Goal: Task Accomplishment & Management: Manage account settings

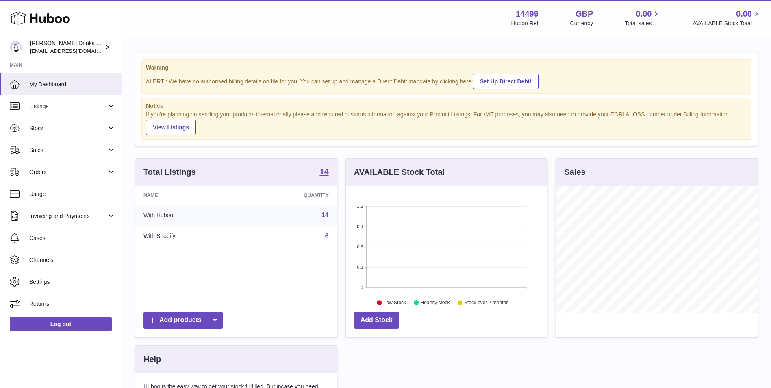
scroll to position [127, 201]
click at [74, 107] on span "Listings" at bounding box center [68, 106] width 78 height 8
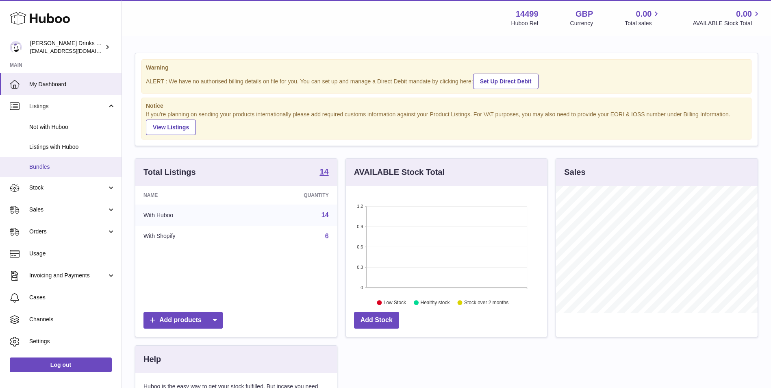
click at [71, 166] on span "Bundles" at bounding box center [72, 167] width 86 height 8
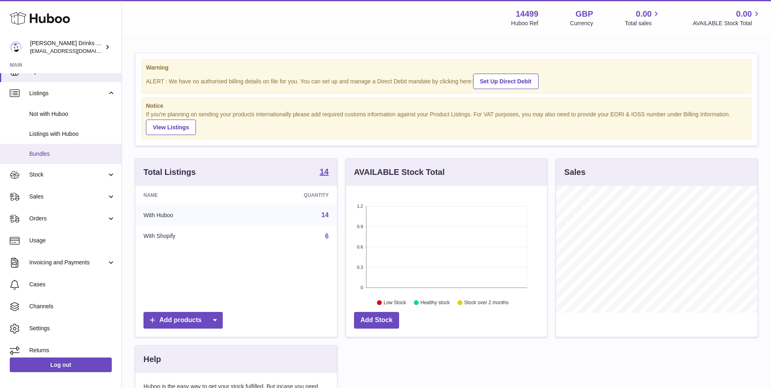
scroll to position [19, 0]
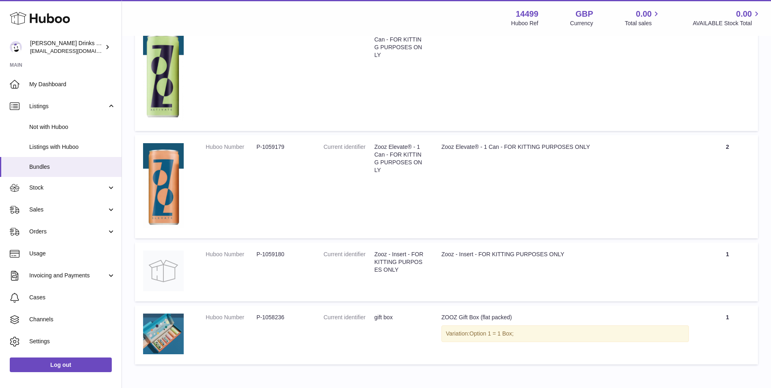
scroll to position [303, 0]
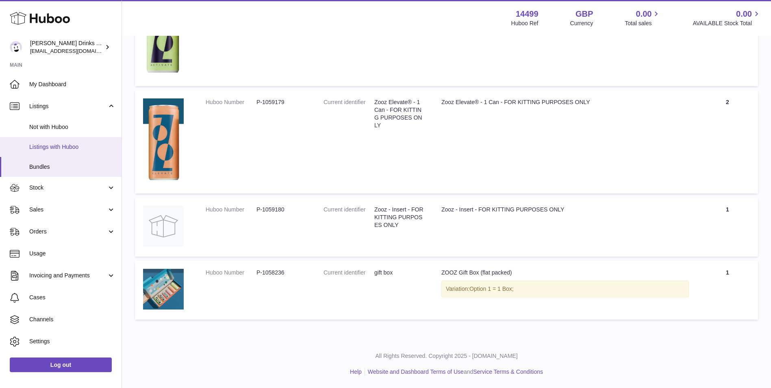
click at [73, 147] on span "Listings with Huboo" at bounding box center [72, 147] width 86 height 8
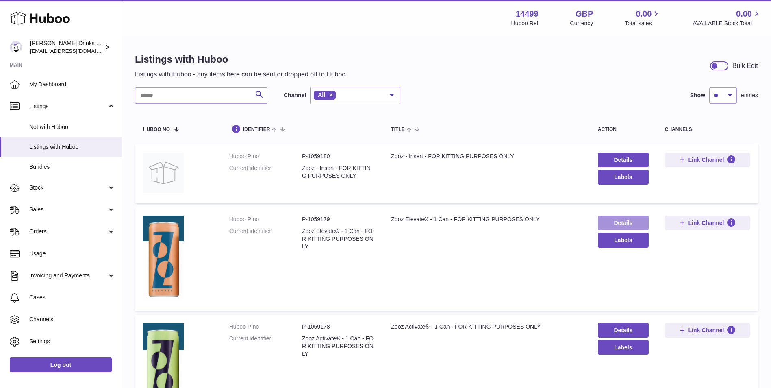
click at [622, 222] on link "Details" at bounding box center [623, 222] width 51 height 15
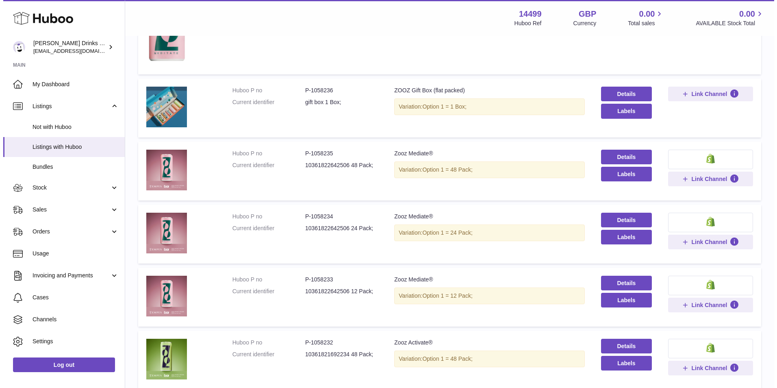
scroll to position [542, 0]
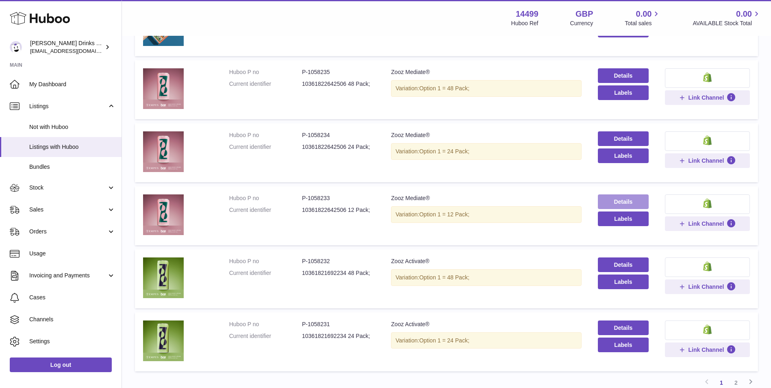
click at [631, 208] on link "Details" at bounding box center [623, 201] width 51 height 15
click at [608, 200] on link "Details" at bounding box center [623, 201] width 51 height 15
drag, startPoint x: 619, startPoint y: 218, endPoint x: 605, endPoint y: 230, distance: 18.2
click at [605, 230] on td "Details Labels" at bounding box center [623, 215] width 67 height 59
click at [608, 220] on button "Labels" at bounding box center [623, 218] width 51 height 15
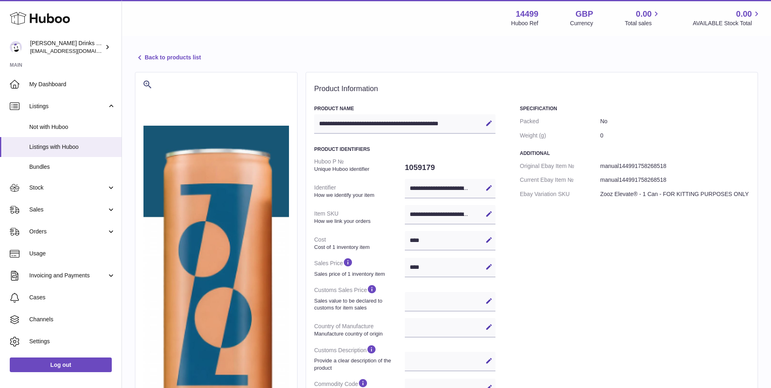
select select
select select "****"
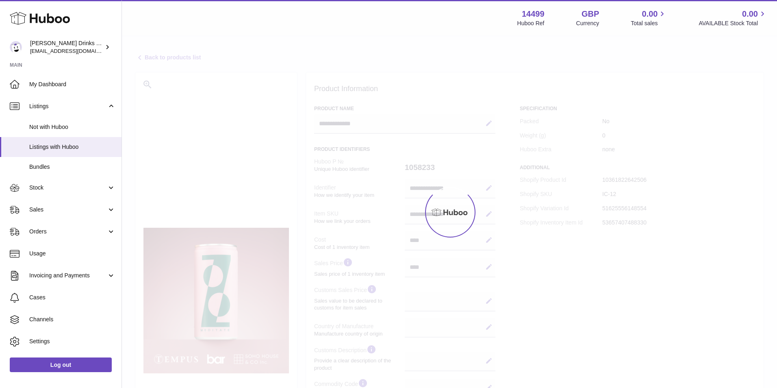
select select
select select "****"
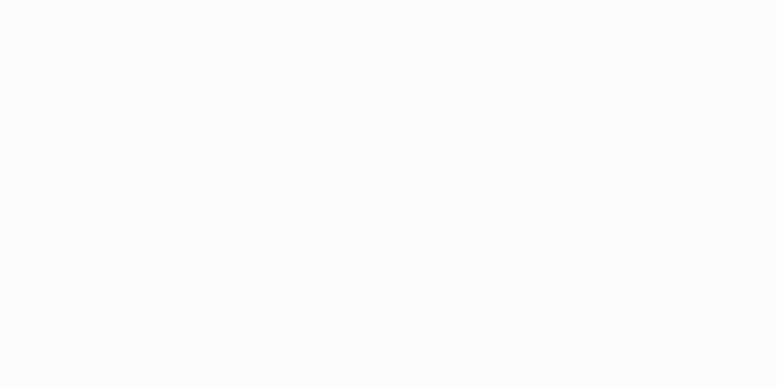
select select
select select "****"
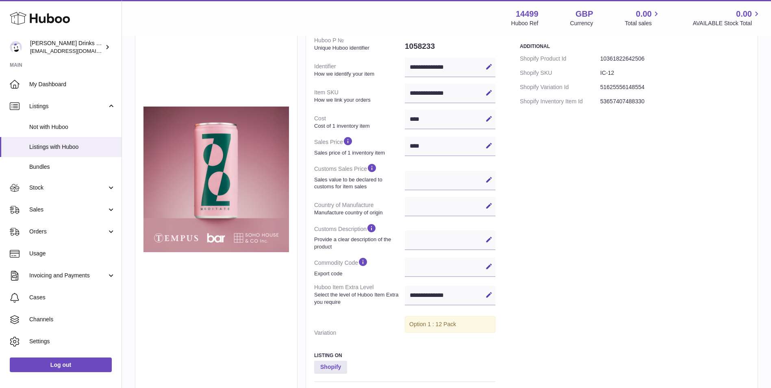
scroll to position [222, 0]
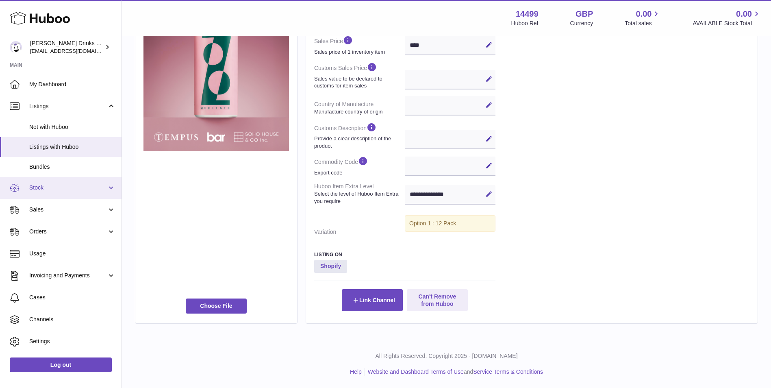
click at [72, 187] on span "Stock" at bounding box center [68, 188] width 78 height 8
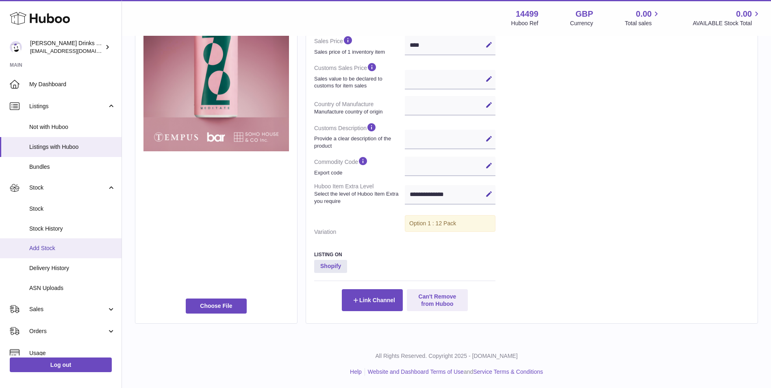
click at [86, 252] on link "Add Stock" at bounding box center [61, 248] width 122 height 20
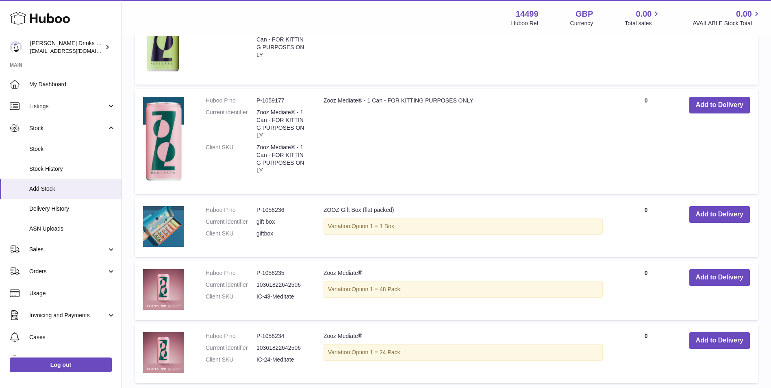
scroll to position [542, 0]
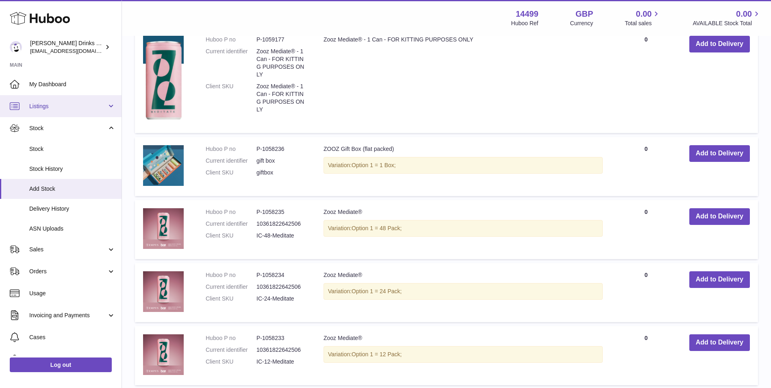
click at [64, 109] on span "Listings" at bounding box center [68, 106] width 78 height 8
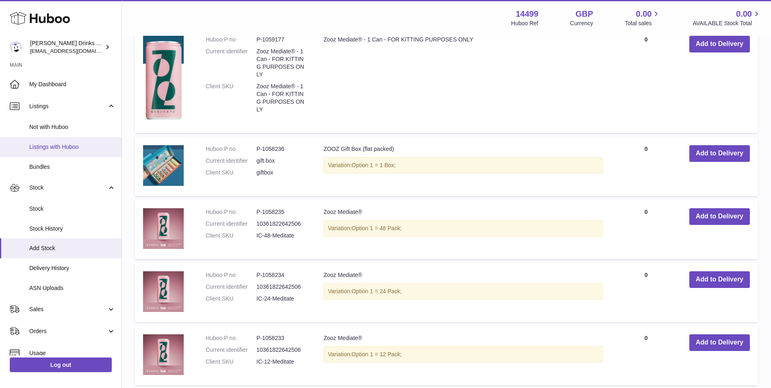
click at [79, 143] on span "Listings with Huboo" at bounding box center [72, 147] width 86 height 8
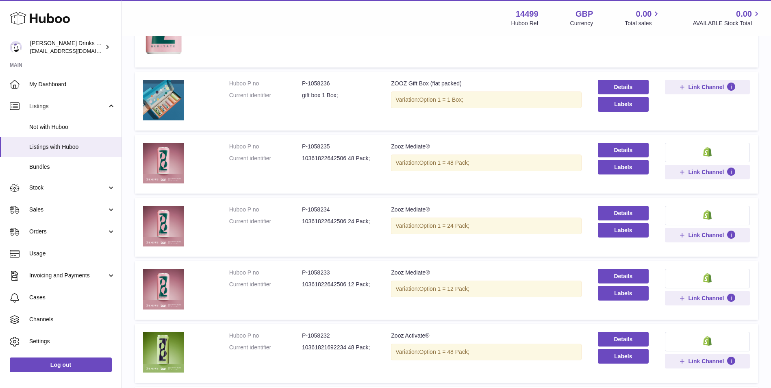
scroll to position [474, 0]
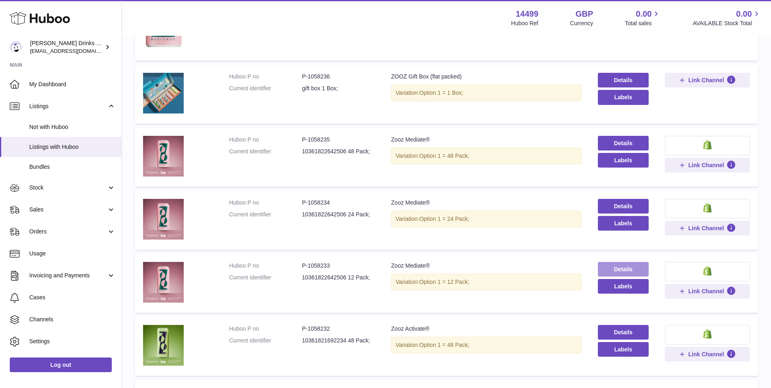
click at [640, 267] on link "Details" at bounding box center [623, 269] width 51 height 15
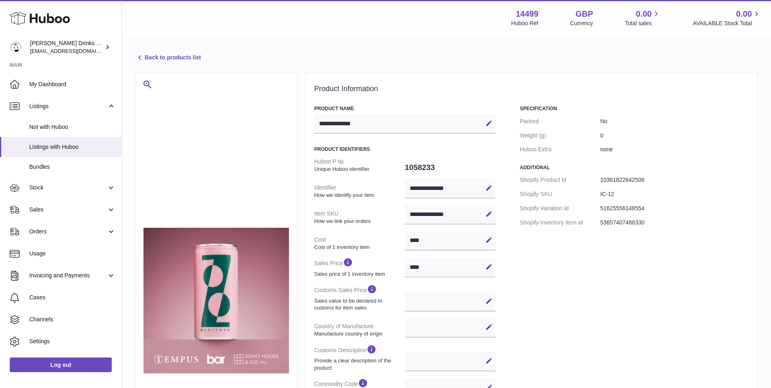
select select
select select "****"
click at [155, 61] on link "Back to products list" at bounding box center [168, 58] width 66 height 10
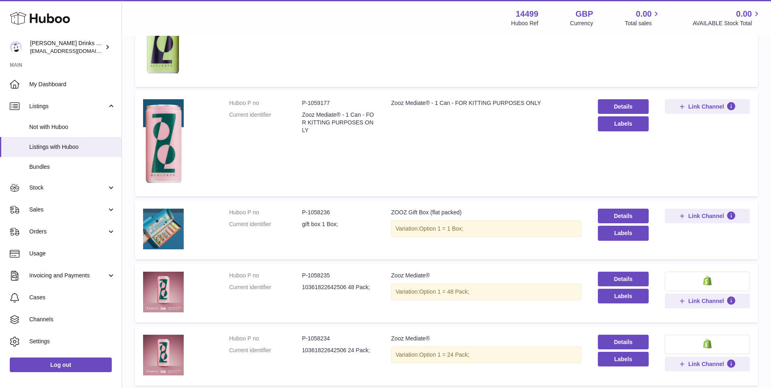
scroll to position [406, 0]
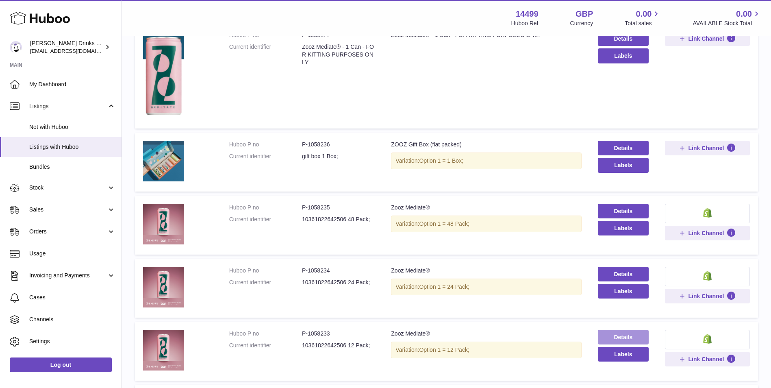
click at [624, 336] on link "Details" at bounding box center [623, 337] width 51 height 15
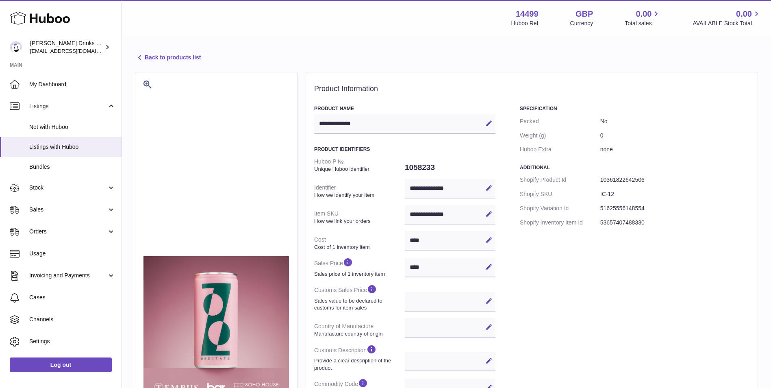
select select
select select "****"
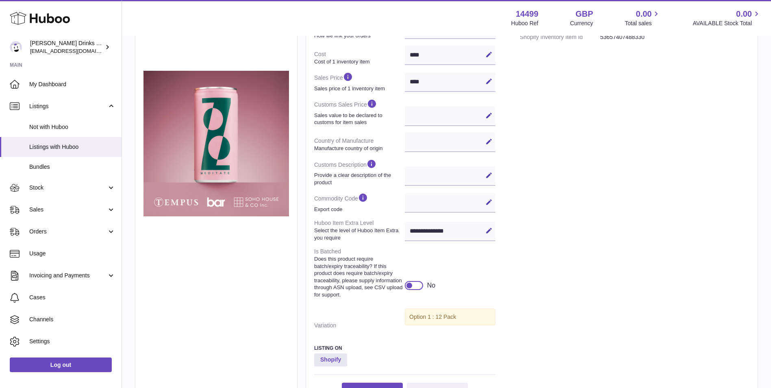
scroll to position [203, 0]
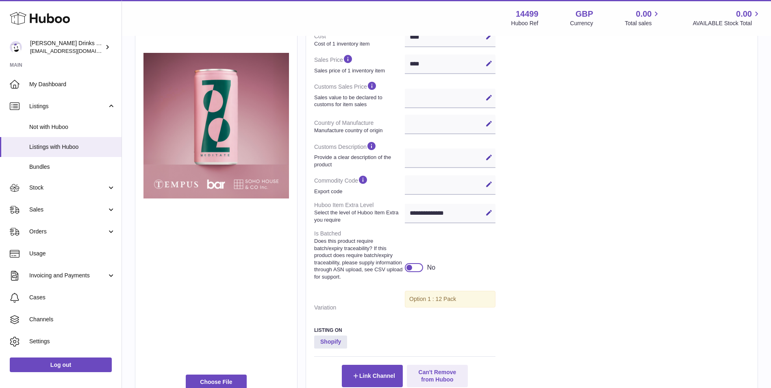
click at [422, 268] on div at bounding box center [414, 267] width 18 height 9
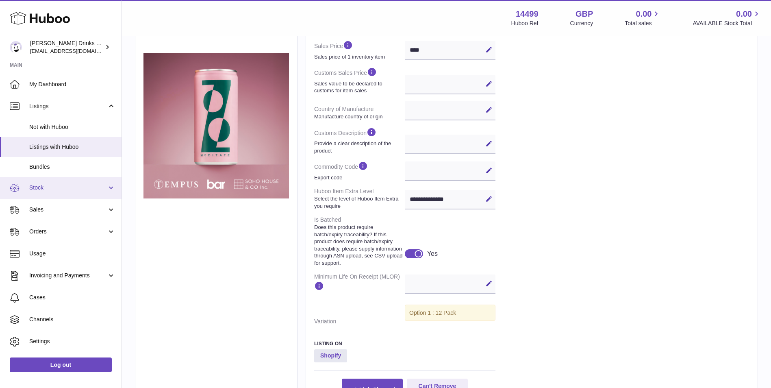
click at [54, 192] on link "Stock" at bounding box center [61, 188] width 122 height 22
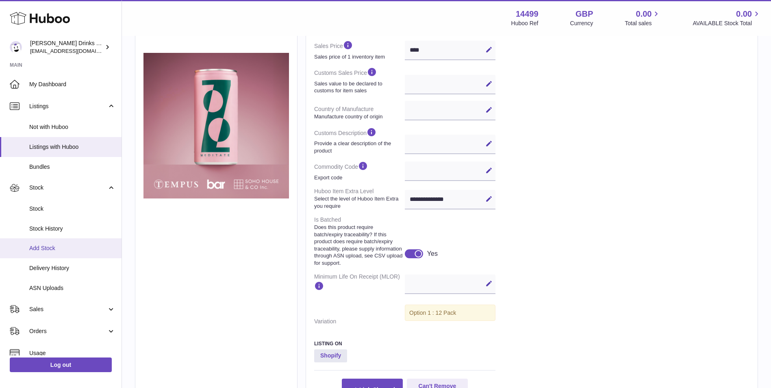
click at [59, 248] on span "Add Stock" at bounding box center [72, 248] width 86 height 8
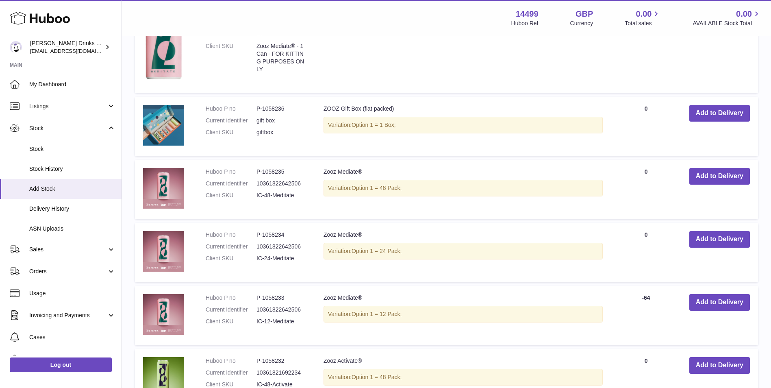
scroll to position [610, 0]
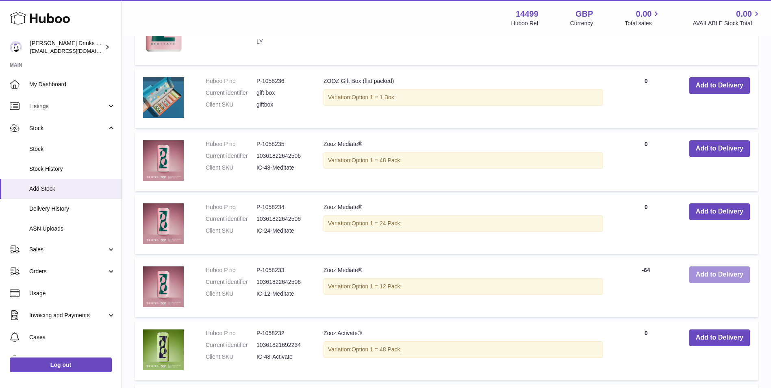
click at [720, 272] on button "Add to Delivery" at bounding box center [719, 274] width 61 height 17
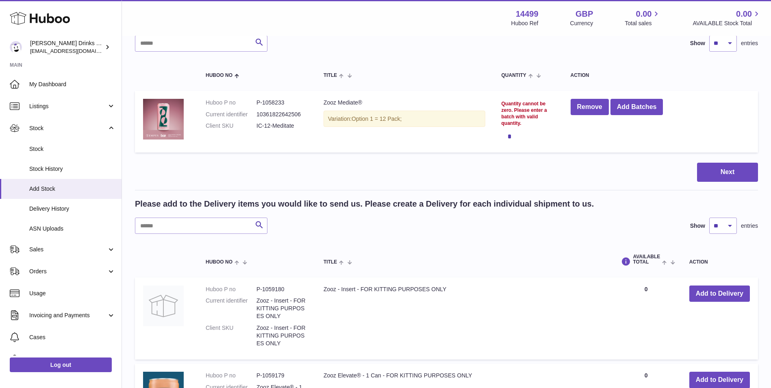
scroll to position [0, 0]
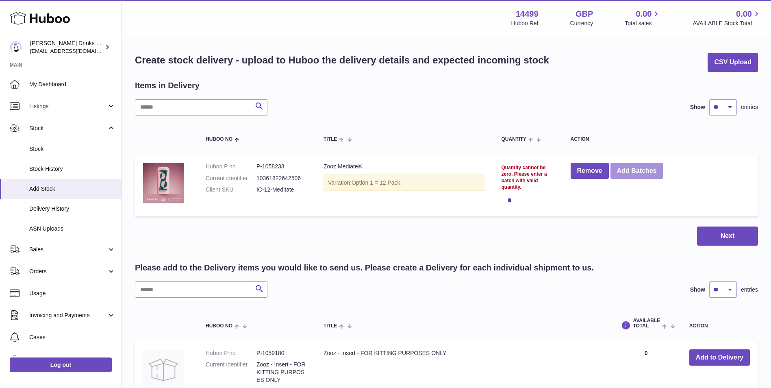
click at [652, 172] on button "Add Batches" at bounding box center [637, 171] width 53 height 17
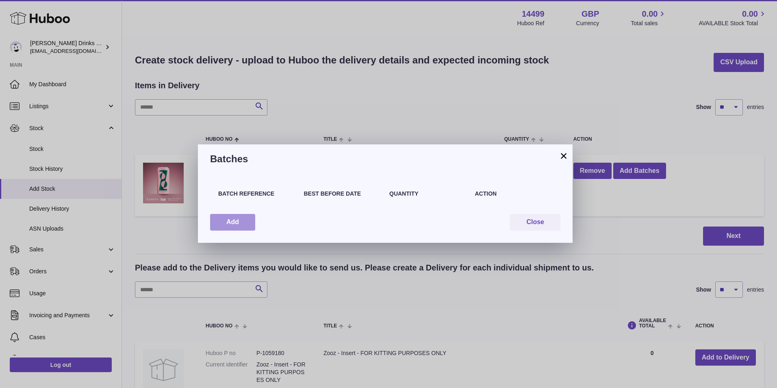
click at [237, 228] on button "Add" at bounding box center [232, 222] width 45 height 17
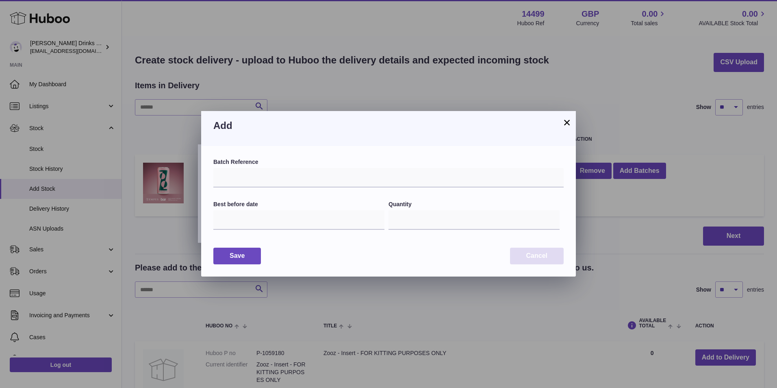
click at [548, 253] on button "Cancel" at bounding box center [537, 256] width 54 height 17
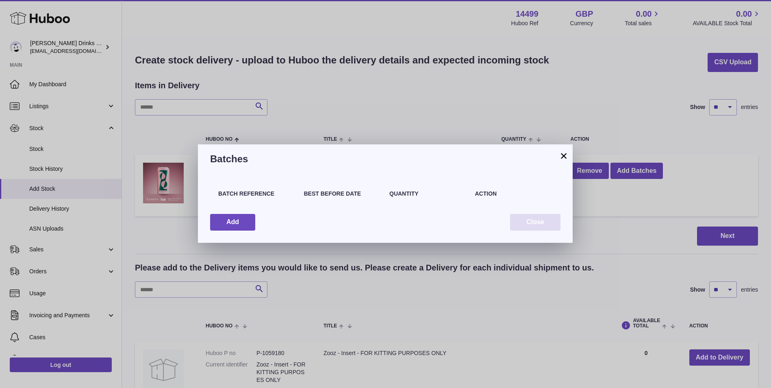
click at [528, 215] on button "Close" at bounding box center [535, 222] width 50 height 17
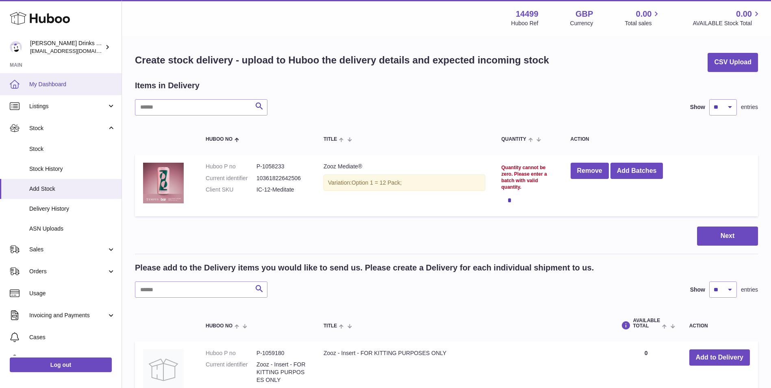
click at [74, 86] on span "My Dashboard" at bounding box center [72, 84] width 86 height 8
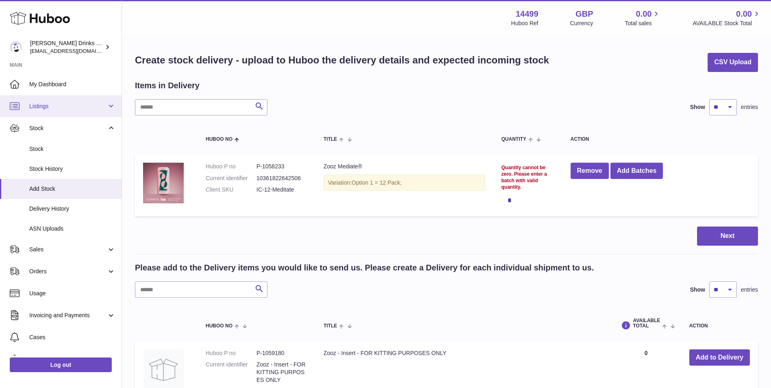
click at [73, 107] on span "Listings" at bounding box center [68, 106] width 78 height 8
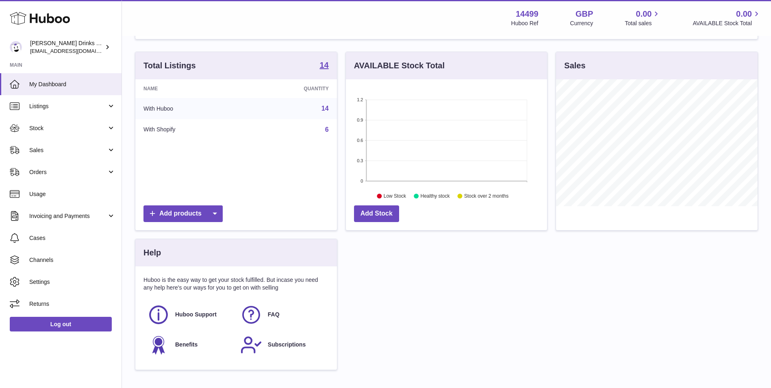
scroll to position [161, 0]
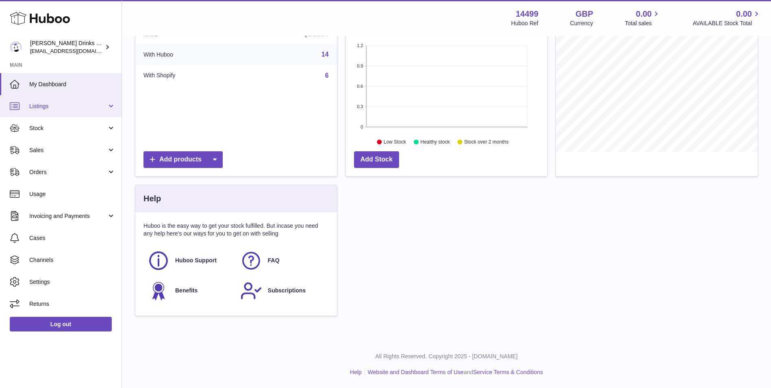
click at [72, 102] on span "Listings" at bounding box center [68, 106] width 78 height 8
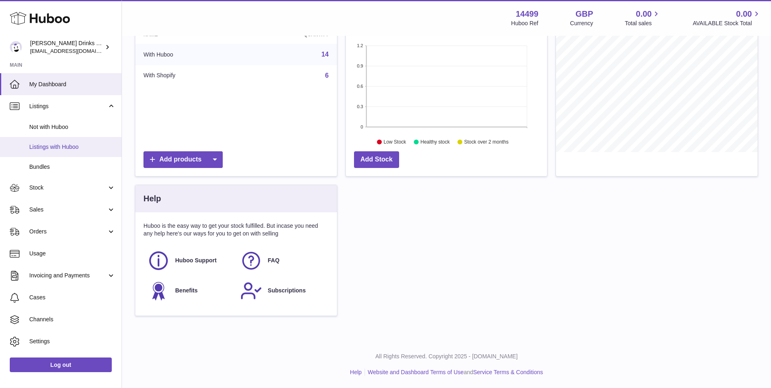
click at [76, 146] on span "Listings with Huboo" at bounding box center [72, 147] width 86 height 8
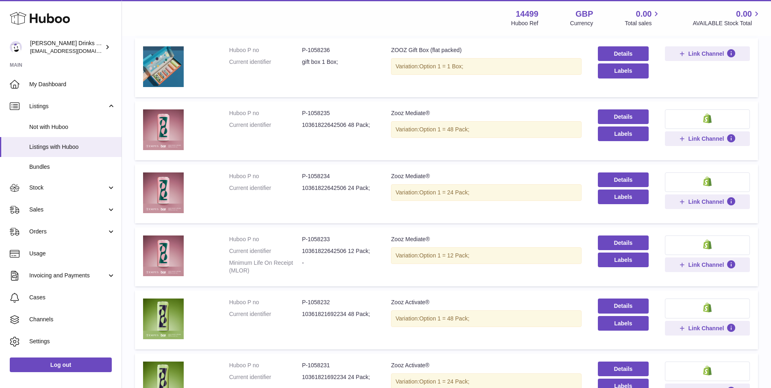
scroll to position [542, 0]
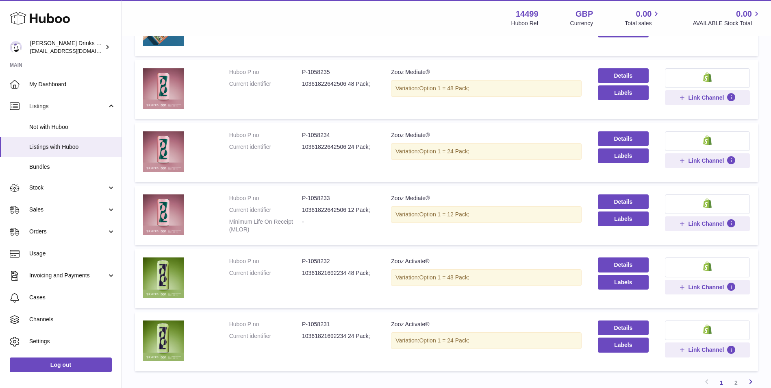
click at [750, 378] on icon at bounding box center [751, 381] width 10 height 10
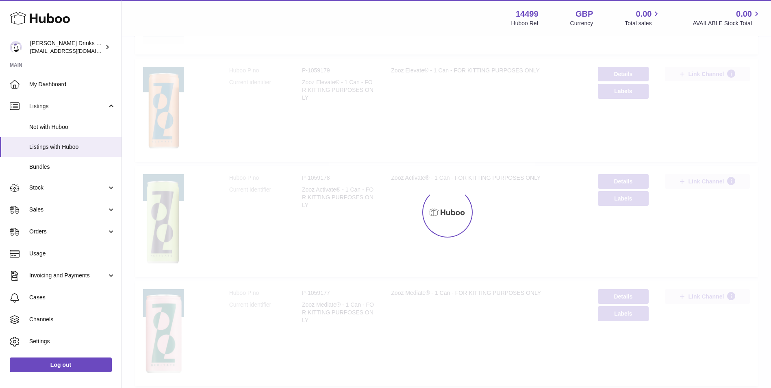
scroll to position [37, 0]
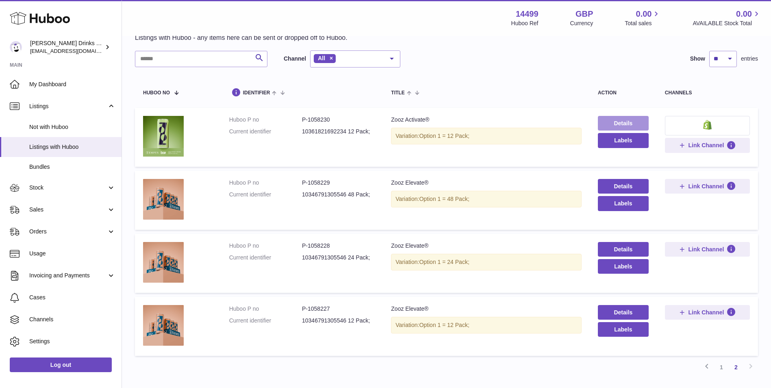
click at [604, 124] on link "Details" at bounding box center [623, 123] width 51 height 15
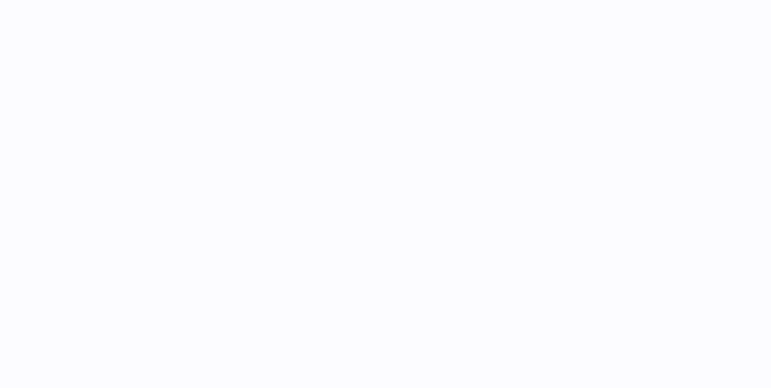
select select
select select "****"
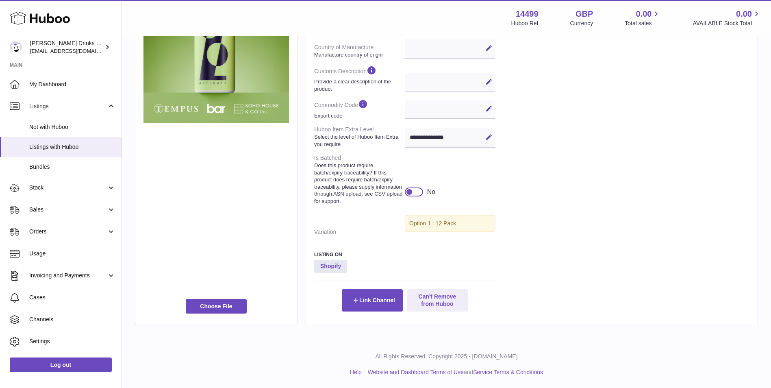
click at [413, 191] on div at bounding box center [414, 191] width 18 height 9
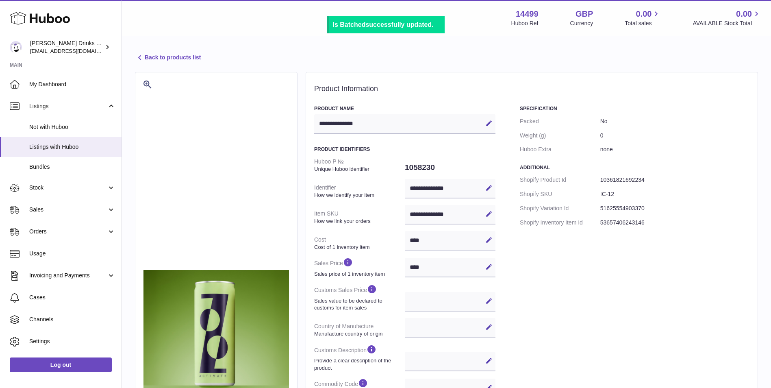
click at [185, 63] on div "Back to products list" at bounding box center [446, 58] width 623 height 11
click at [185, 59] on link "Back to products list" at bounding box center [168, 58] width 66 height 10
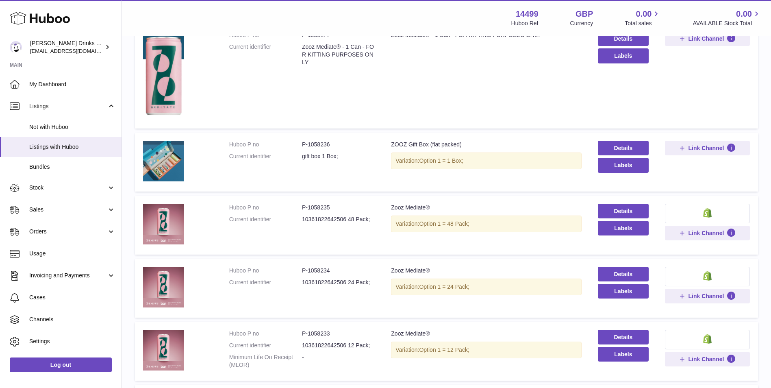
scroll to position [610, 0]
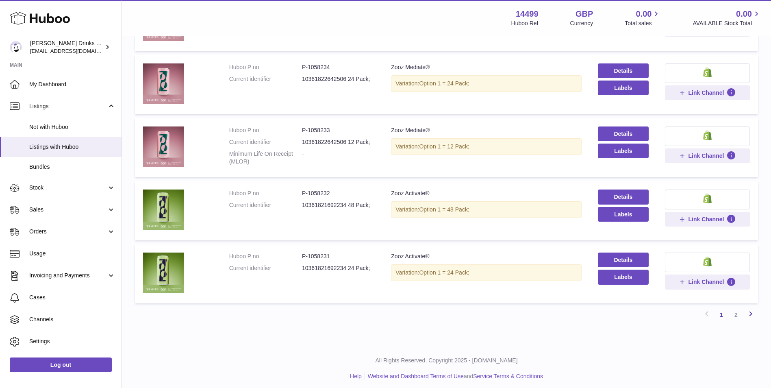
click at [748, 315] on icon at bounding box center [751, 314] width 10 height 10
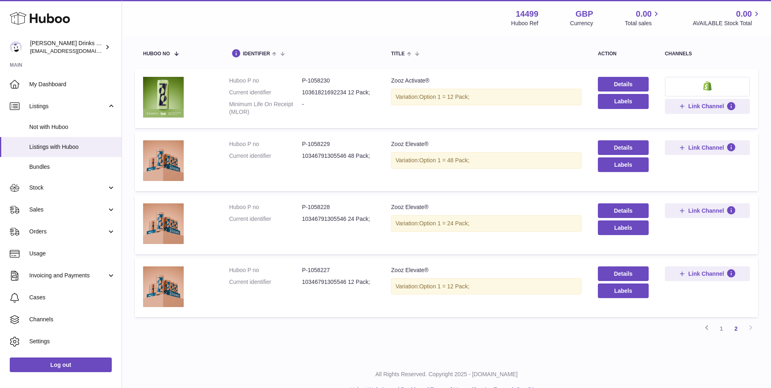
scroll to position [93, 0]
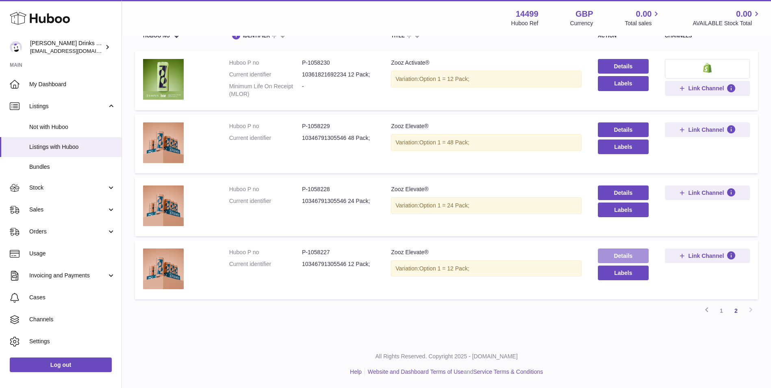
click at [631, 252] on link "Details" at bounding box center [623, 255] width 51 height 15
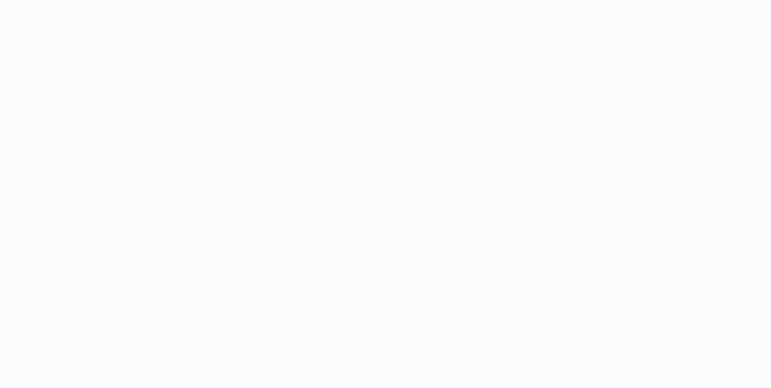
select select
select select "****"
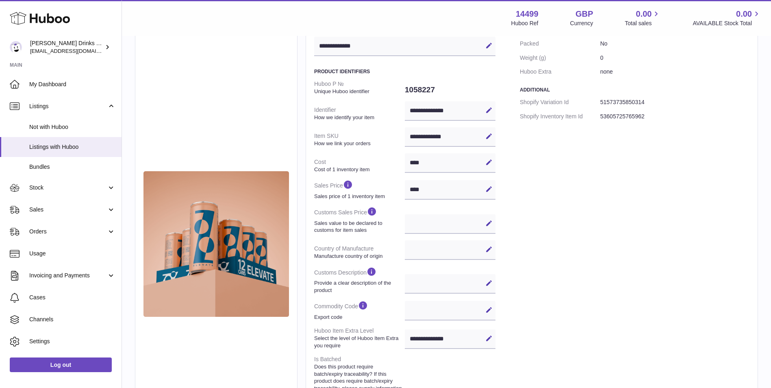
scroll to position [203, 0]
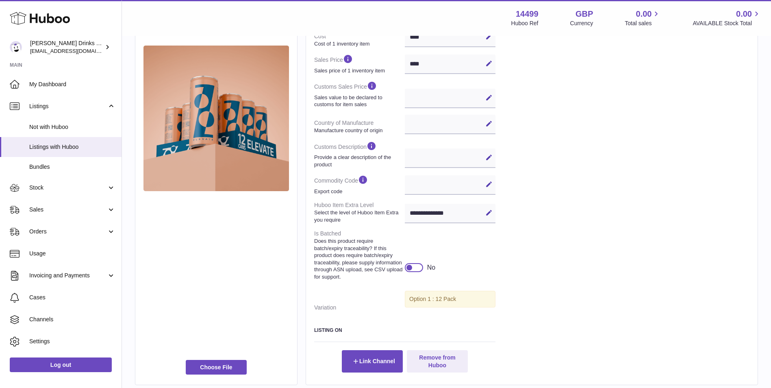
click at [418, 266] on div at bounding box center [414, 267] width 18 height 9
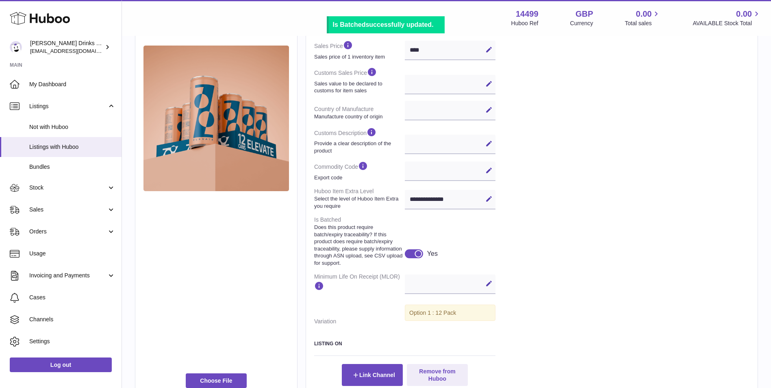
scroll to position [0, 0]
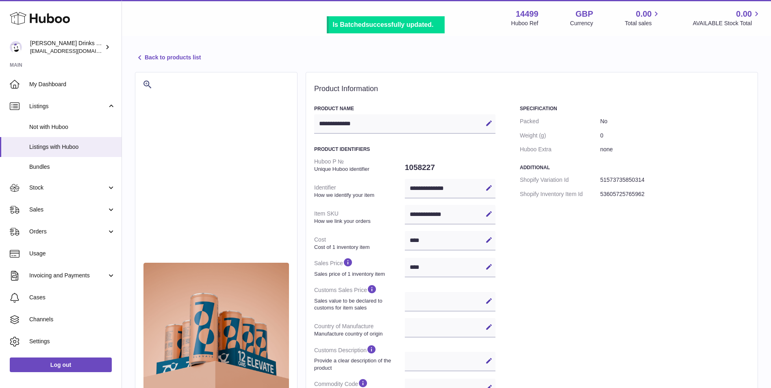
click at [176, 54] on link "Back to products list" at bounding box center [168, 58] width 66 height 10
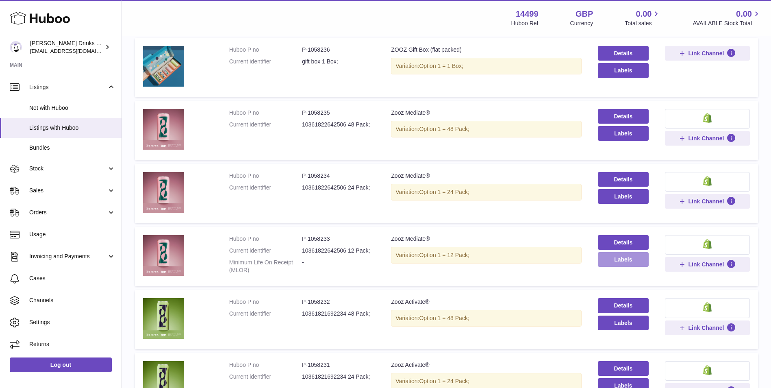
scroll to position [542, 0]
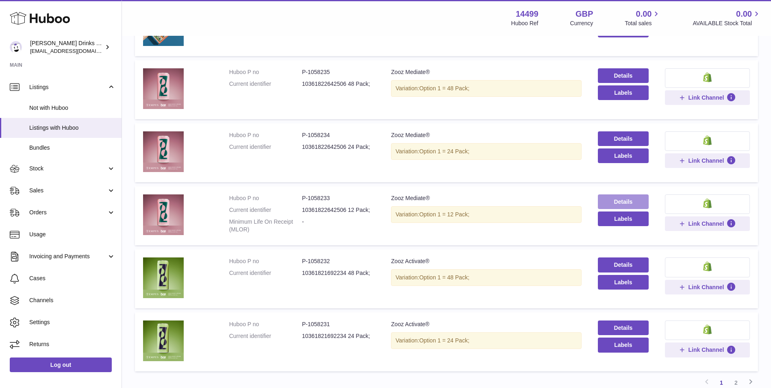
click at [625, 201] on link "Details" at bounding box center [623, 201] width 51 height 15
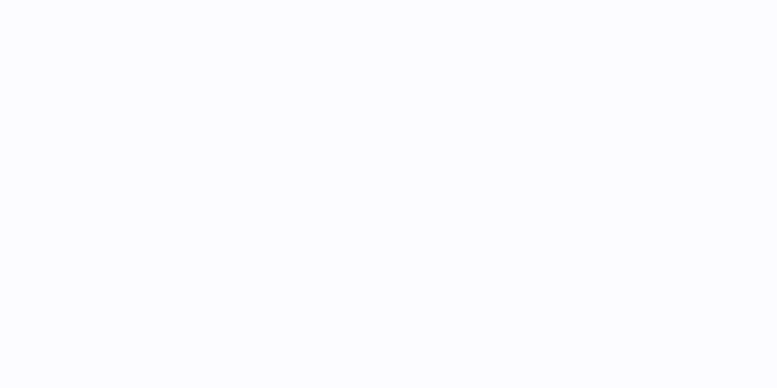
select select
select select "****"
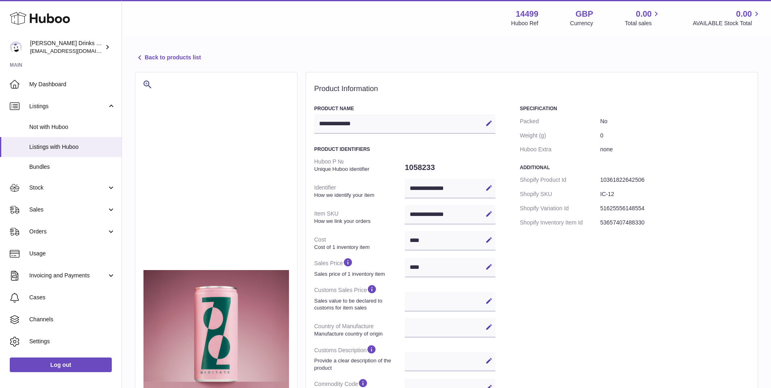
click at [192, 58] on link "Back to products list" at bounding box center [168, 58] width 66 height 10
